Goal: Navigation & Orientation: Find specific page/section

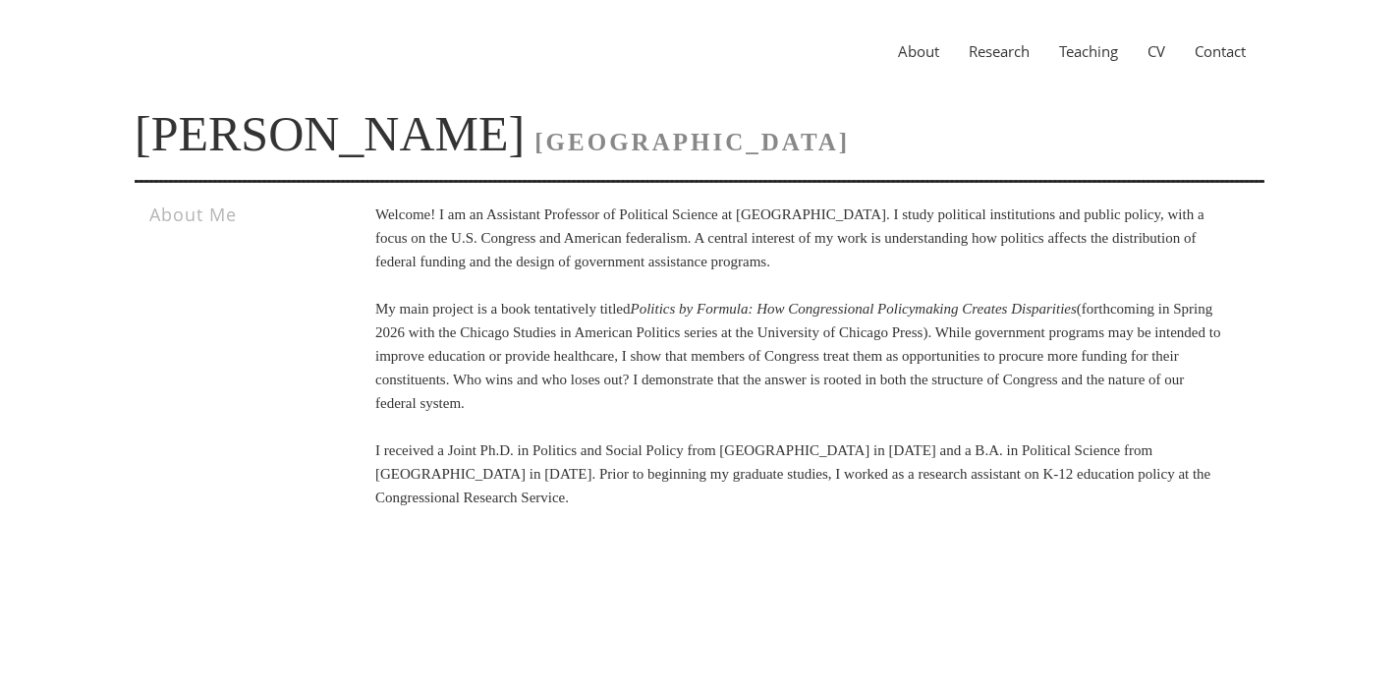
scroll to position [20, 0]
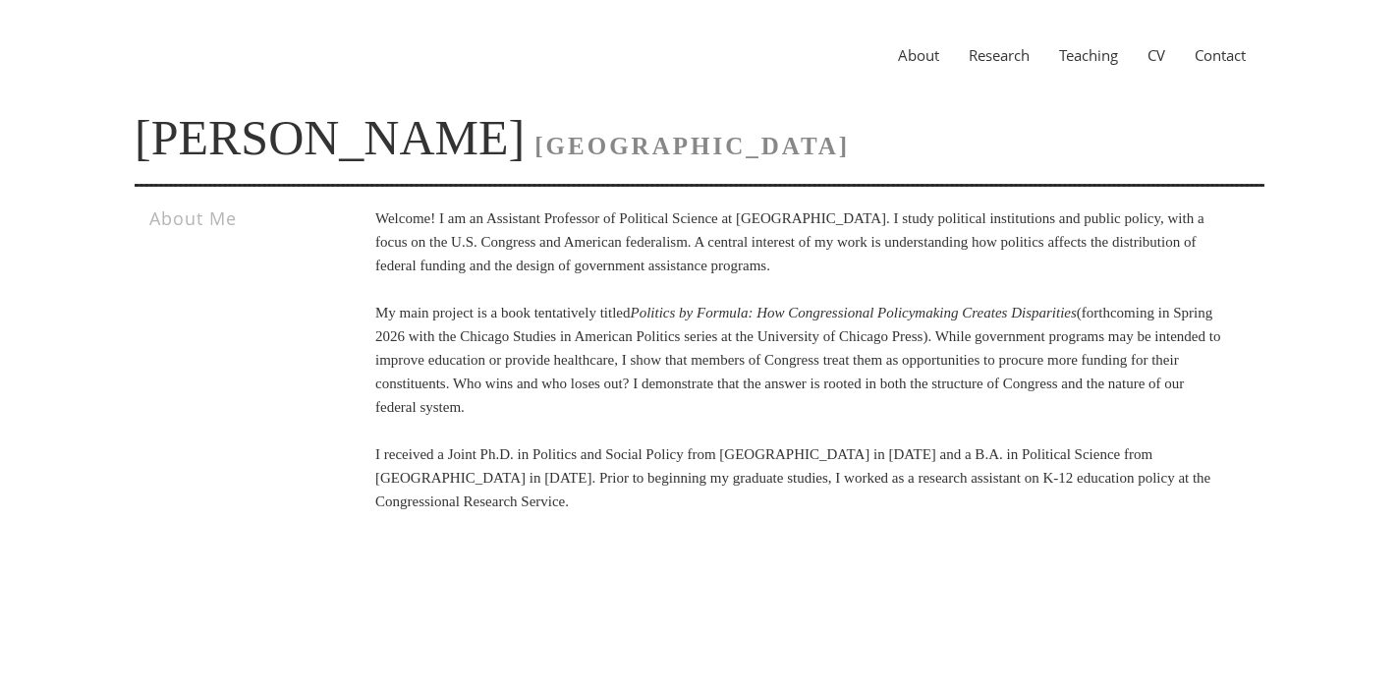
click at [1088, 53] on link "Teaching" at bounding box center [1088, 55] width 88 height 20
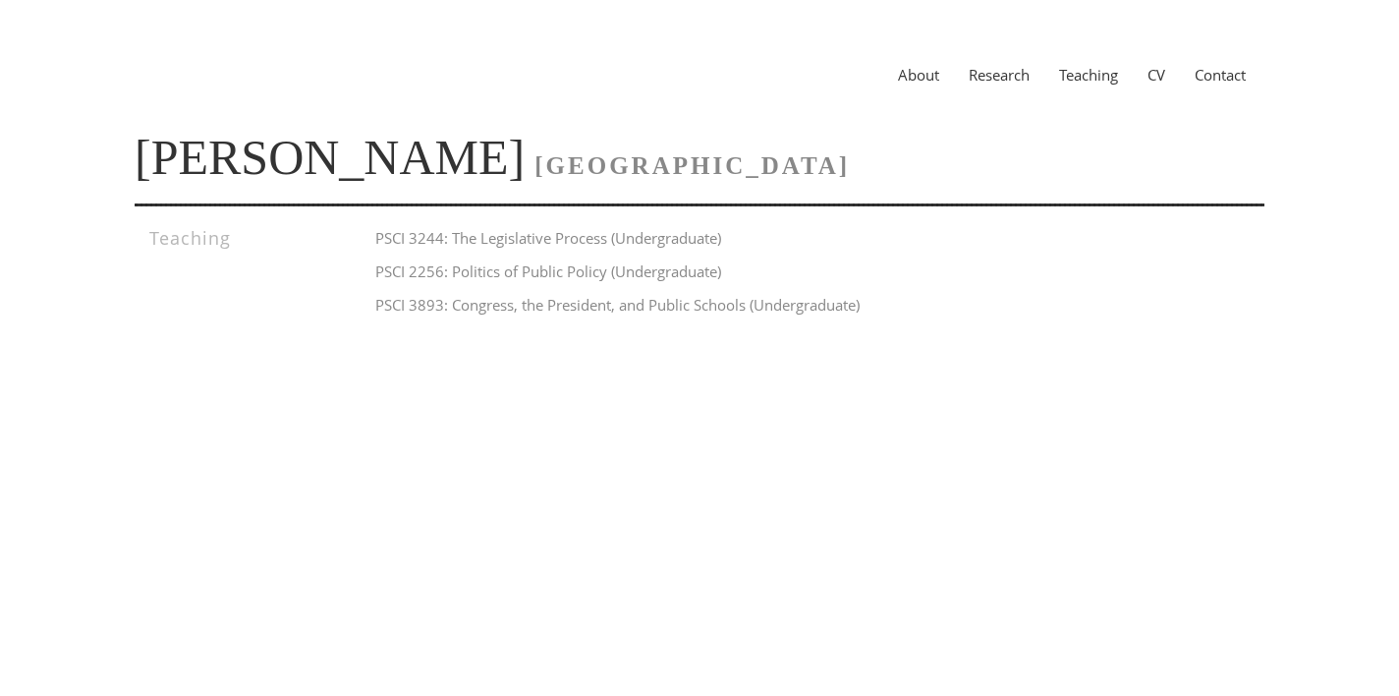
click at [995, 78] on link "Research" at bounding box center [999, 75] width 90 height 20
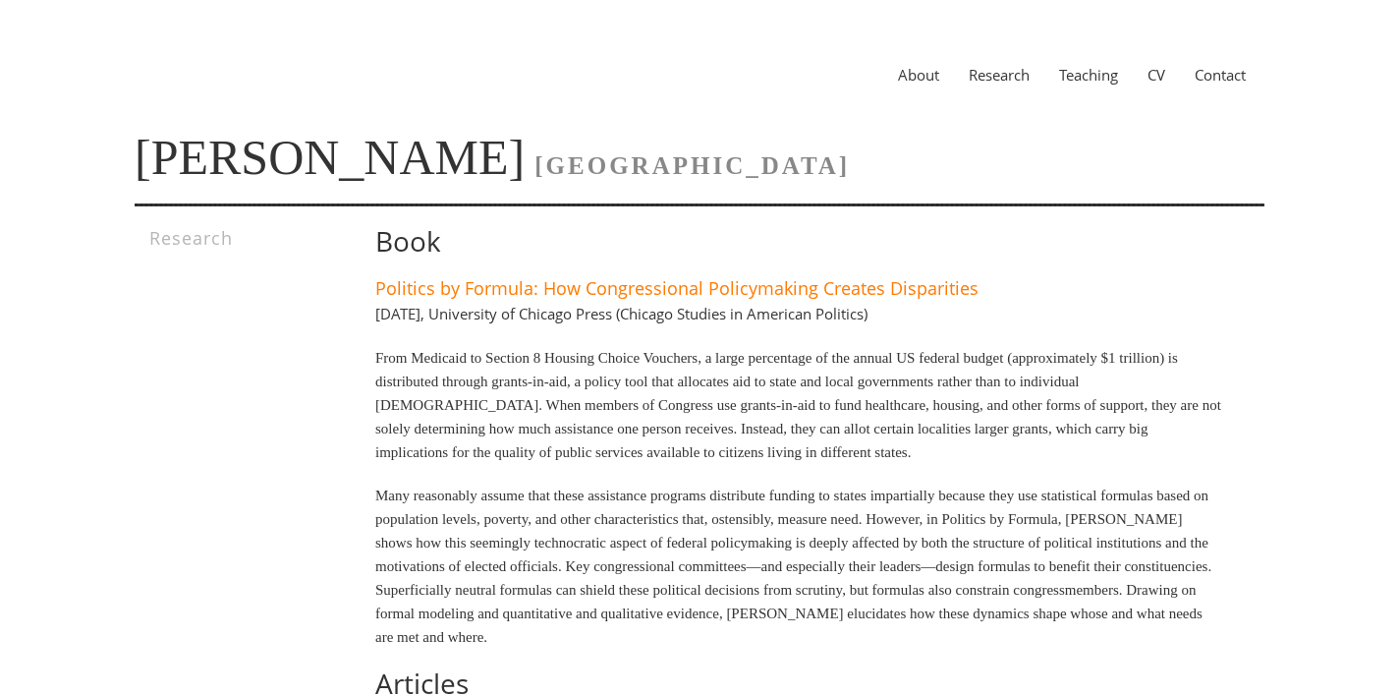
click at [1154, 73] on link "CV" at bounding box center [1156, 75] width 47 height 20
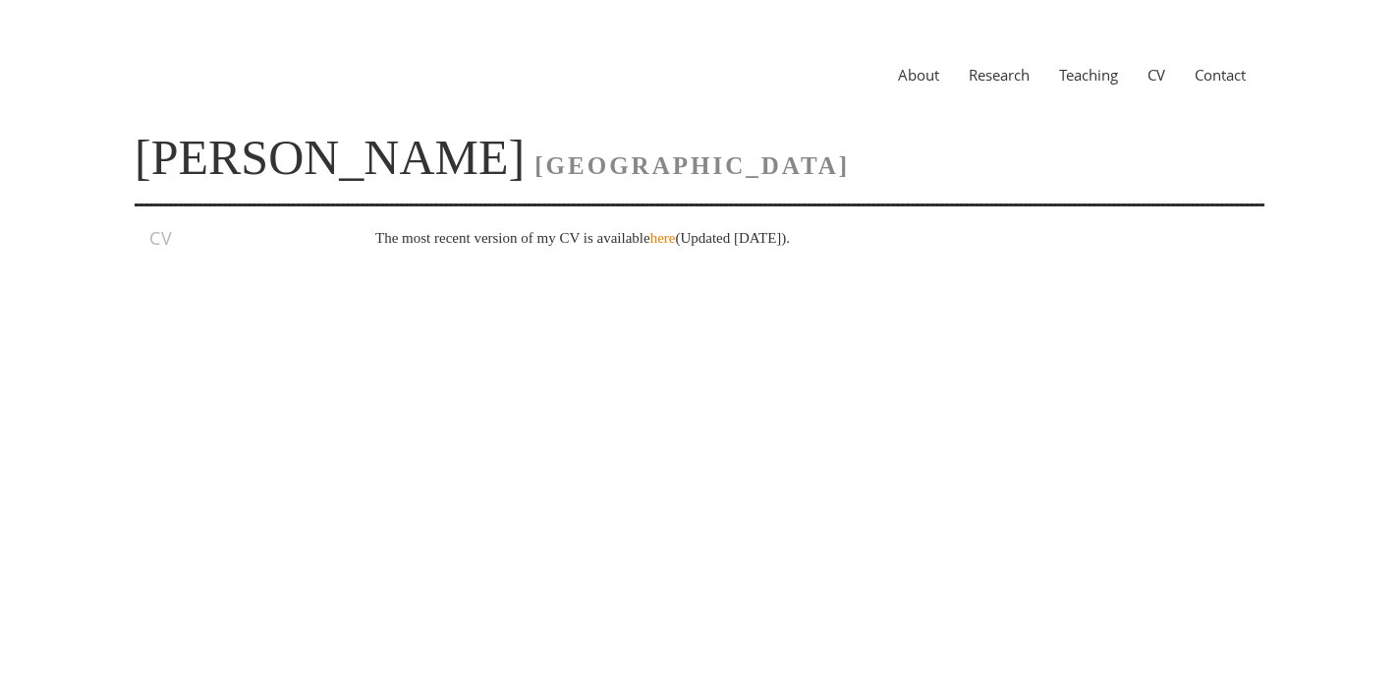
click at [1221, 74] on link "Contact" at bounding box center [1220, 75] width 81 height 20
